Goal: Check status

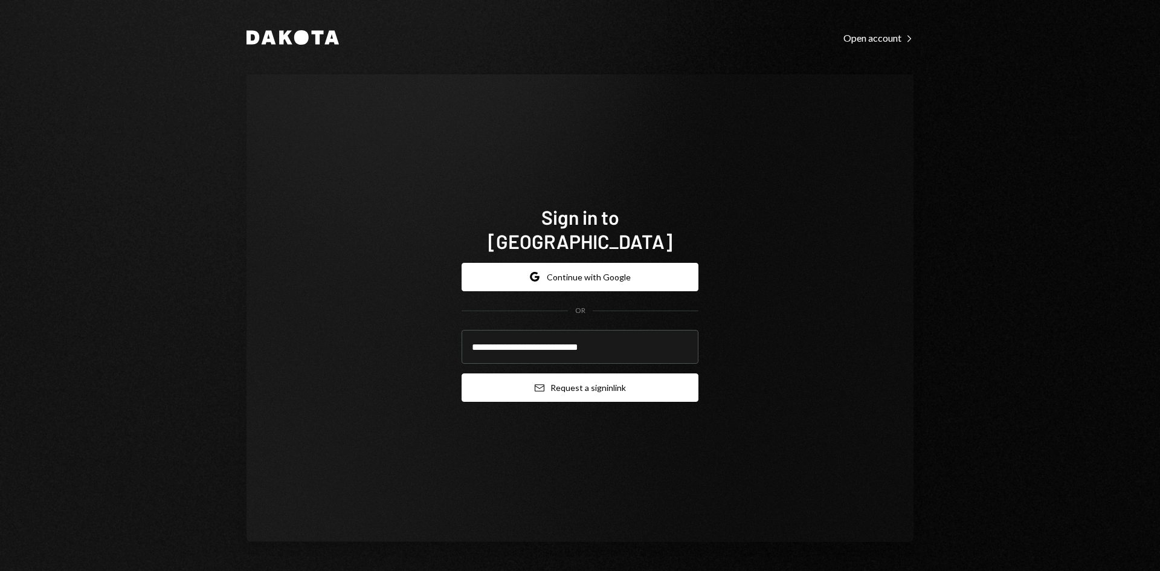
click at [570, 376] on button "Email Request a sign in link" at bounding box center [580, 387] width 237 height 28
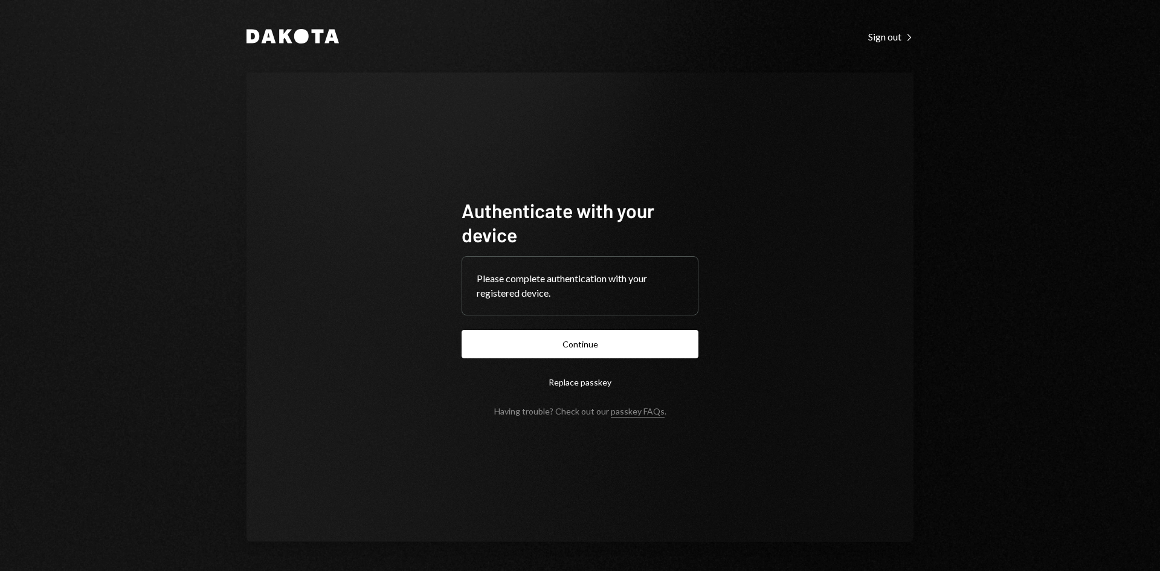
click at [558, 366] on form "Authenticate with your device Please complete authentication with your register…" at bounding box center [580, 307] width 237 height 218
click at [558, 355] on button "Continue" at bounding box center [580, 344] width 237 height 28
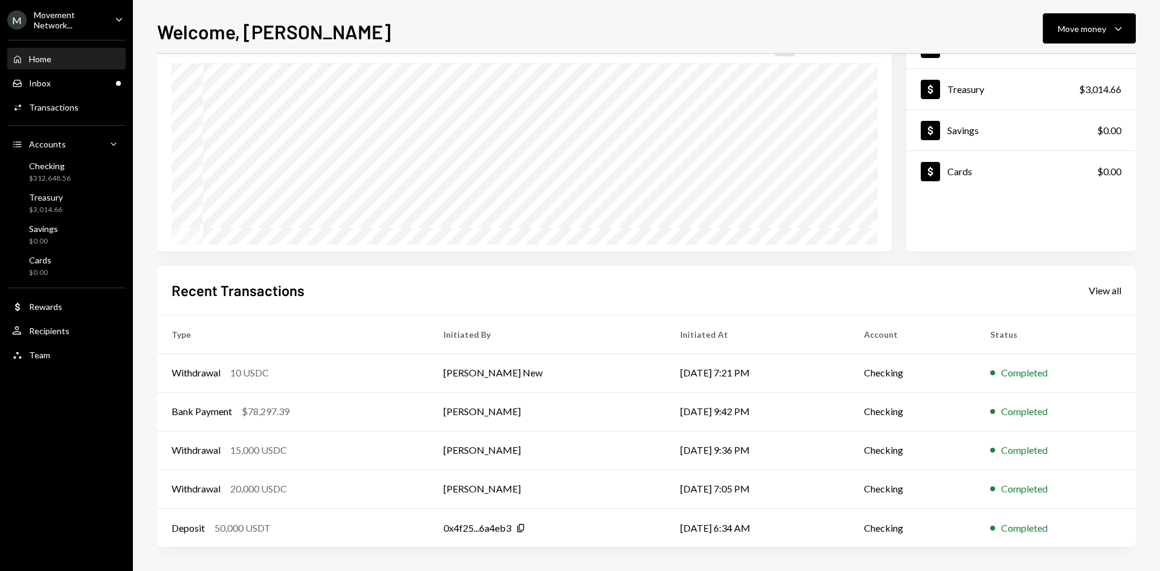
scroll to position [99, 0]
click at [303, 449] on div "Withdrawal 15,000 USDC" at bounding box center [293, 451] width 243 height 15
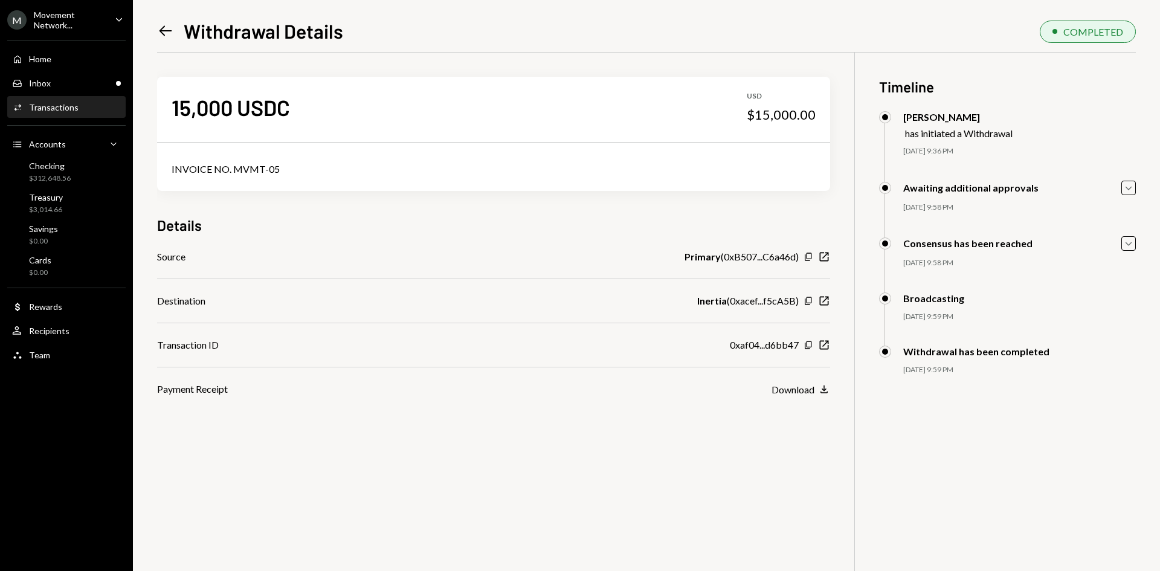
click at [61, 27] on div "Movement Network..." at bounding box center [69, 20] width 71 height 21
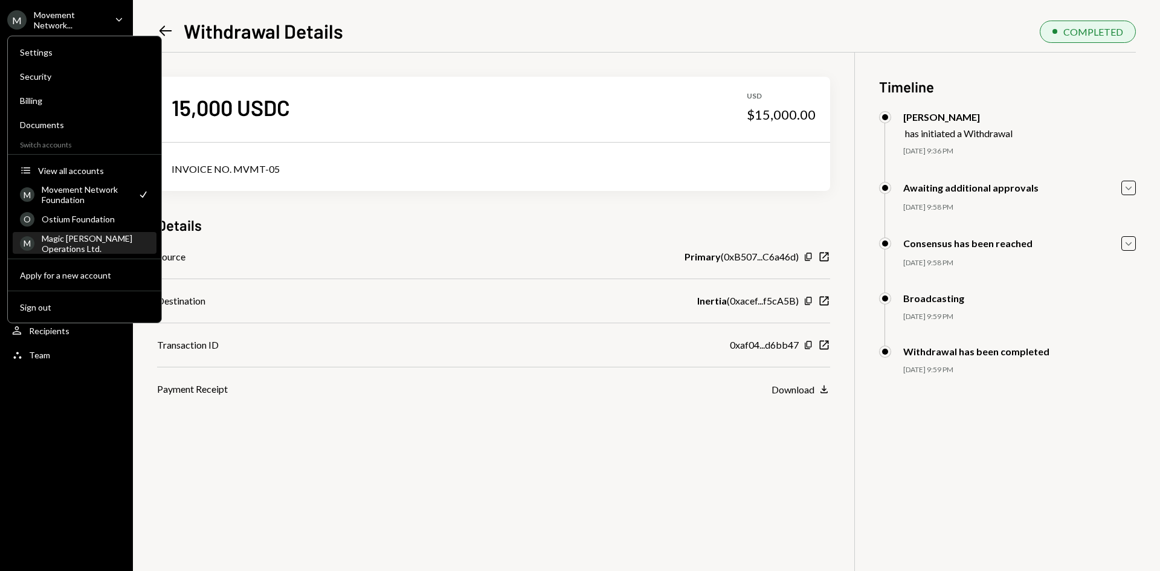
click at [59, 246] on div "Magic Newton Operations Ltd." at bounding box center [96, 243] width 108 height 21
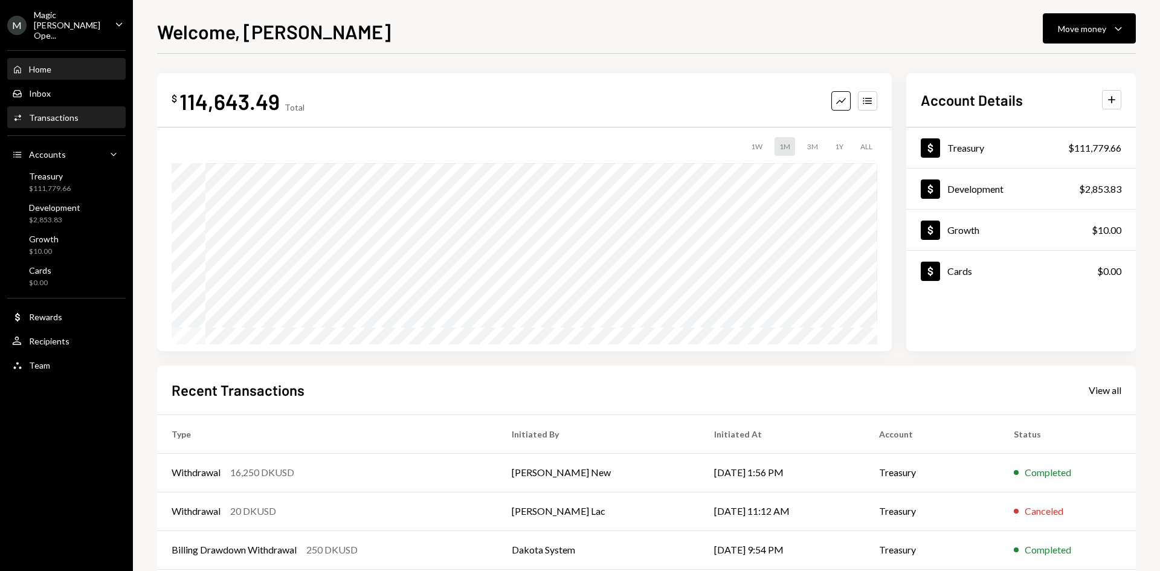
click at [65, 112] on div "Transactions" at bounding box center [54, 117] width 50 height 10
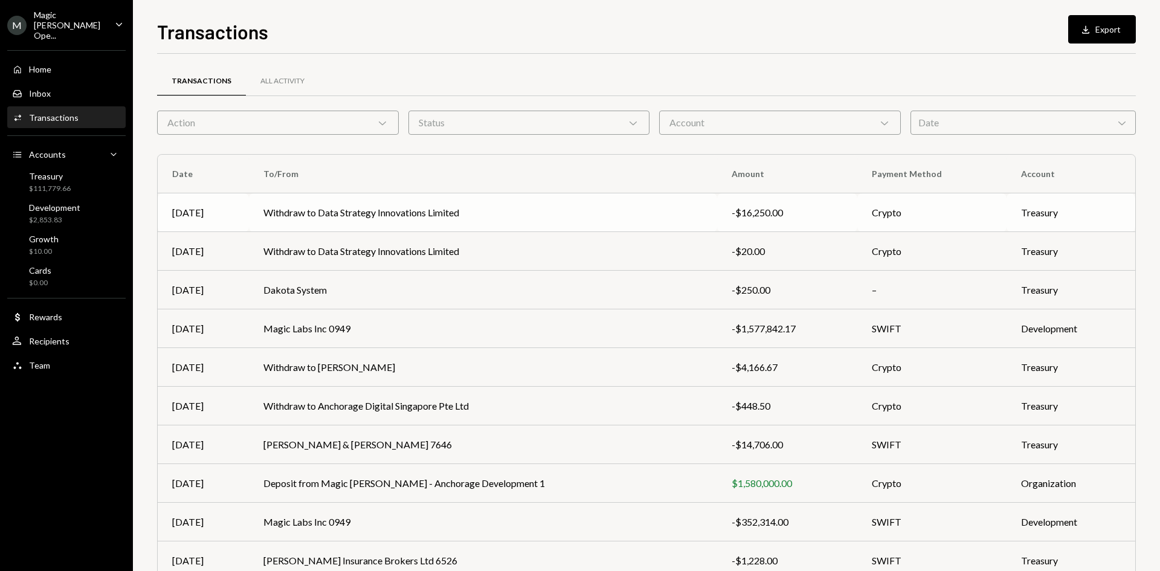
click at [383, 203] on td "Withdraw to Data Strategy Innovations Limited" at bounding box center [483, 212] width 468 height 39
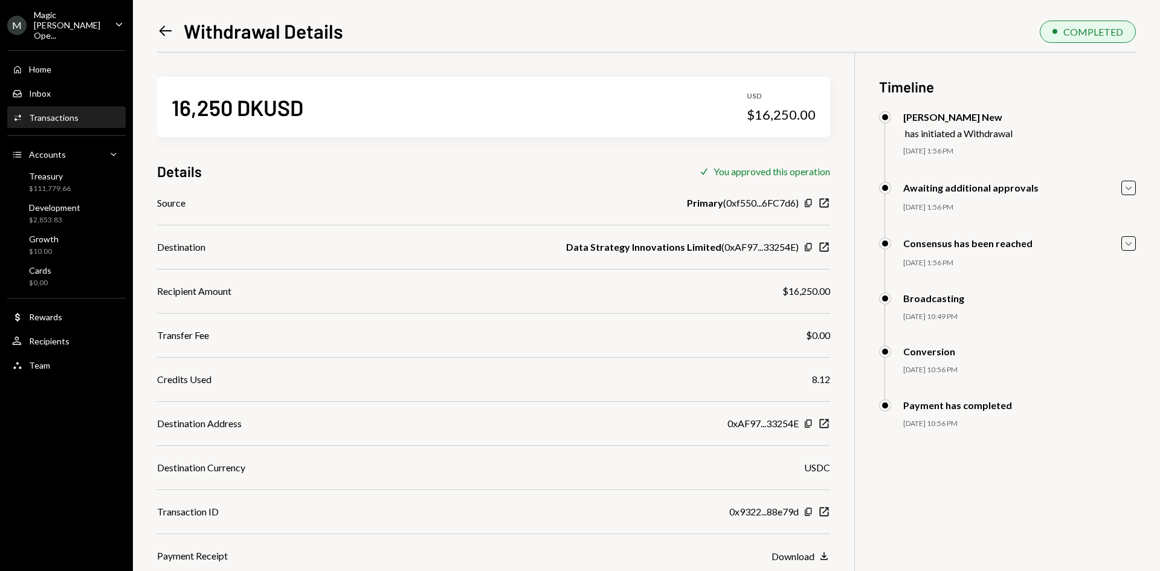
scroll to position [1, 0]
click at [604, 163] on div "Details Check You approved this operation" at bounding box center [493, 171] width 673 height 20
click at [642, 552] on div "Payment Receipt Download Download" at bounding box center [493, 555] width 673 height 15
drag, startPoint x: 174, startPoint y: 106, endPoint x: 320, endPoint y: 101, distance: 146.3
click at [320, 101] on div "16,250 DKUSD USD $16,250.00" at bounding box center [493, 106] width 673 height 60
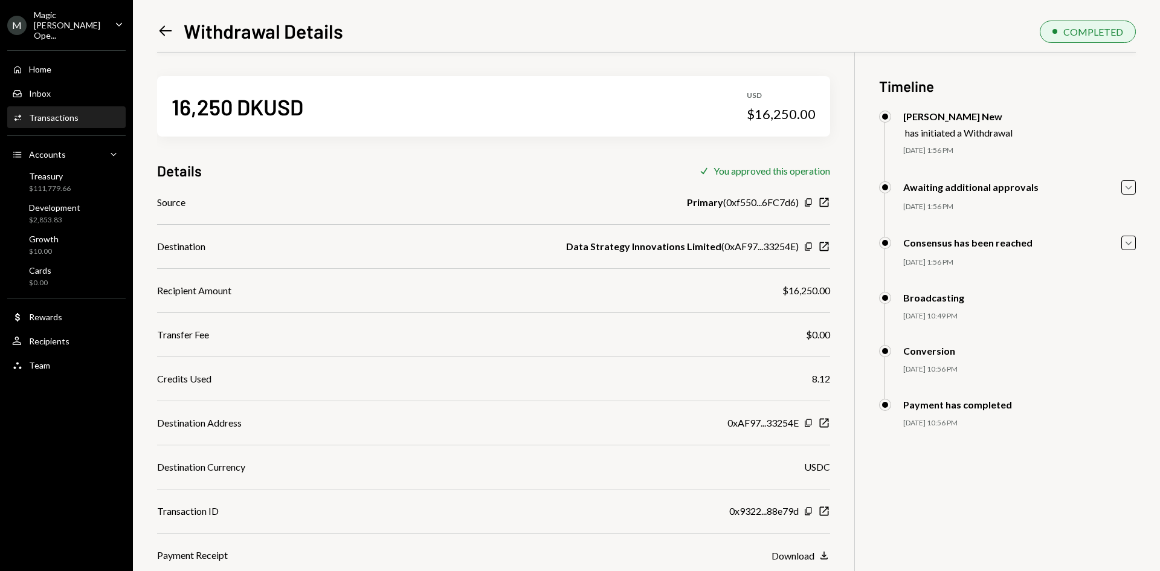
click at [764, 115] on div "$16,250.00" at bounding box center [781, 114] width 69 height 17
drag, startPoint x: 822, startPoint y: 381, endPoint x: 835, endPoint y: 379, distance: 13.4
click at [835, 379] on div "16,250 DKUSD USD $16,250.00 Details Check You approved this operation Source Pr…" at bounding box center [646, 337] width 979 height 571
